Goal: Task Accomplishment & Management: Use online tool/utility

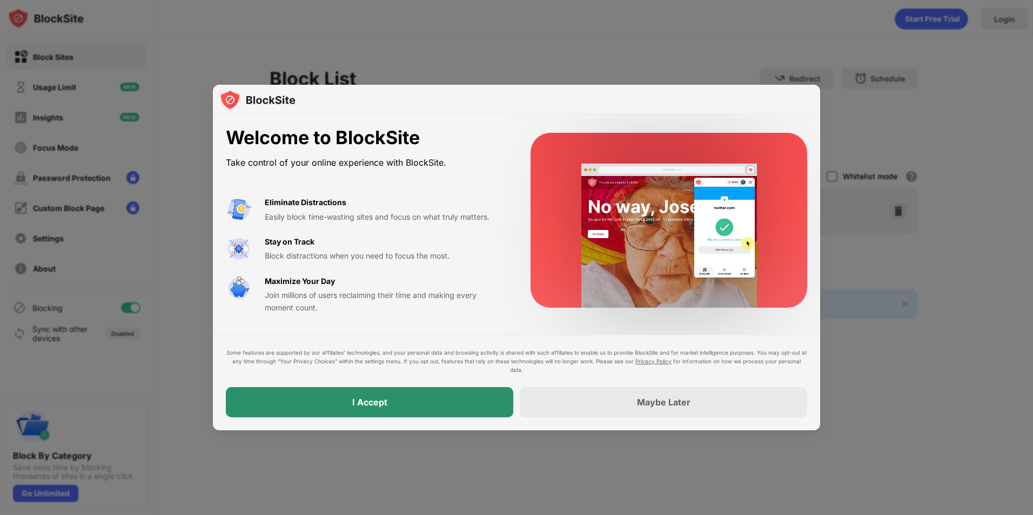
click at [399, 406] on div "I Accept" at bounding box center [369, 402] width 287 height 30
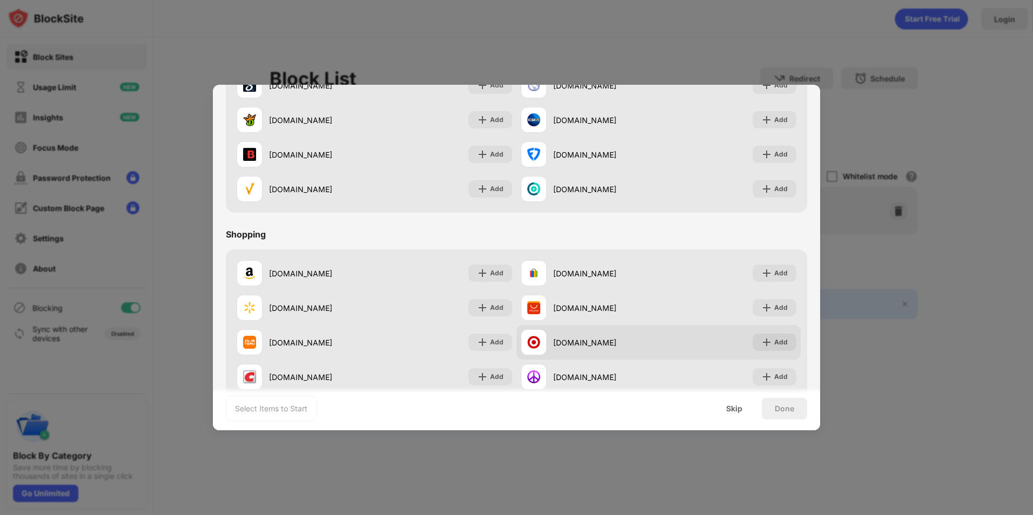
scroll to position [1132, 0]
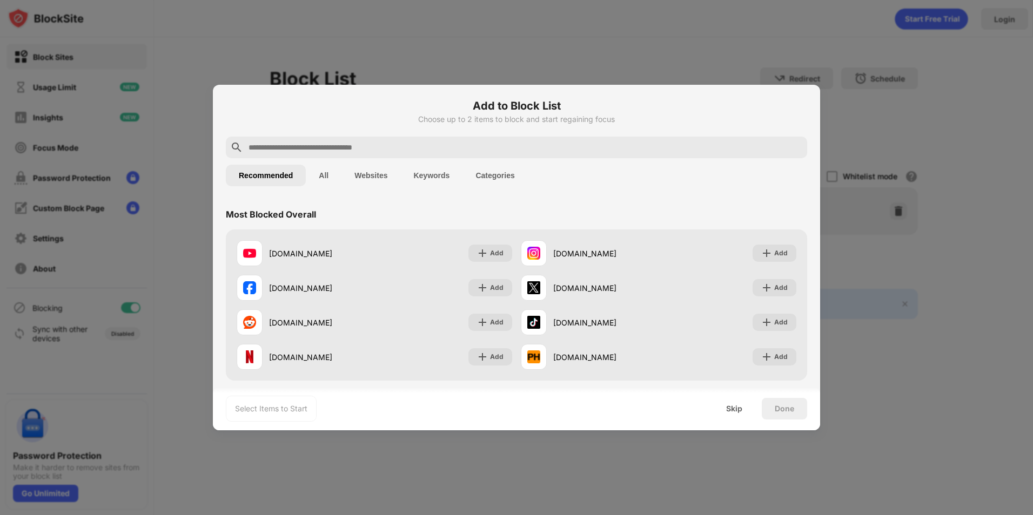
click at [329, 146] on input "text" at bounding box center [524, 147] width 555 height 13
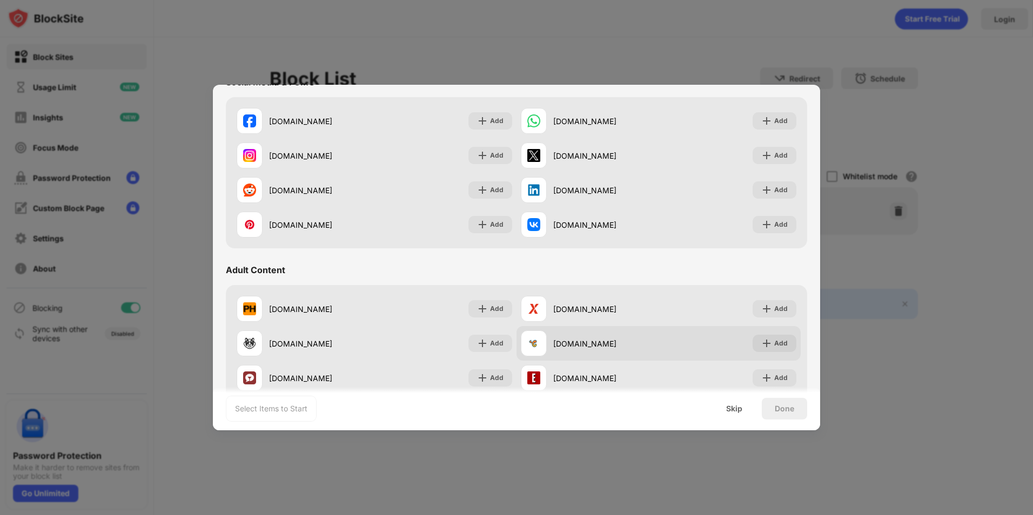
scroll to position [324, 0]
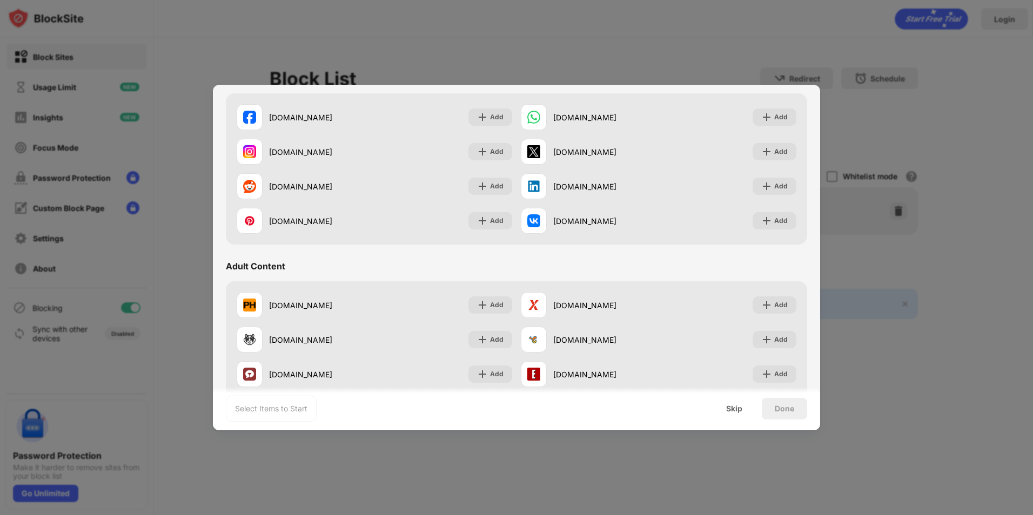
click at [423, 19] on div at bounding box center [516, 257] width 1033 height 515
